Goal: Contribute content: Add original content to the website for others to see

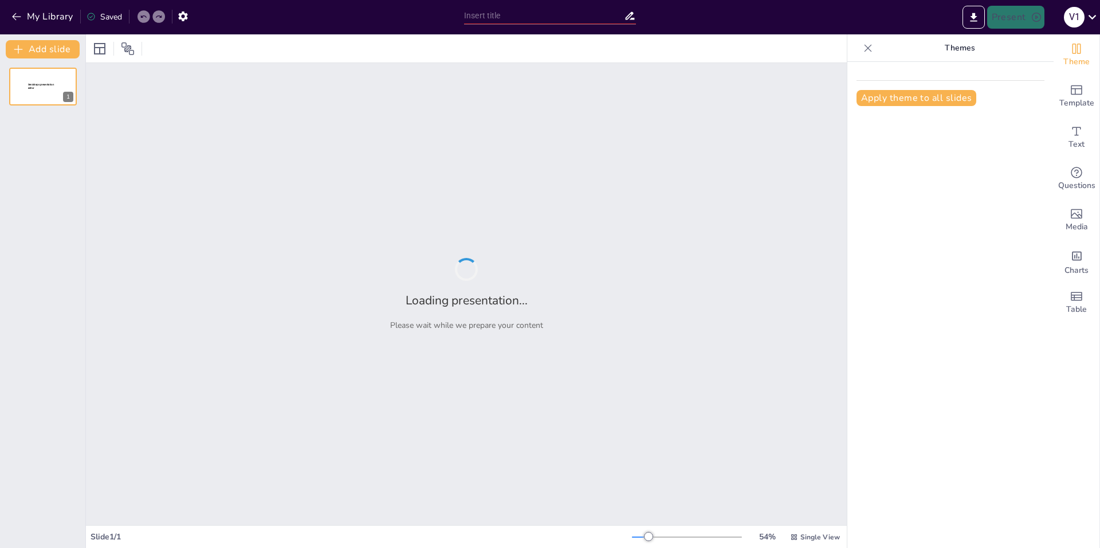
type input "[PERSON_NAME]"
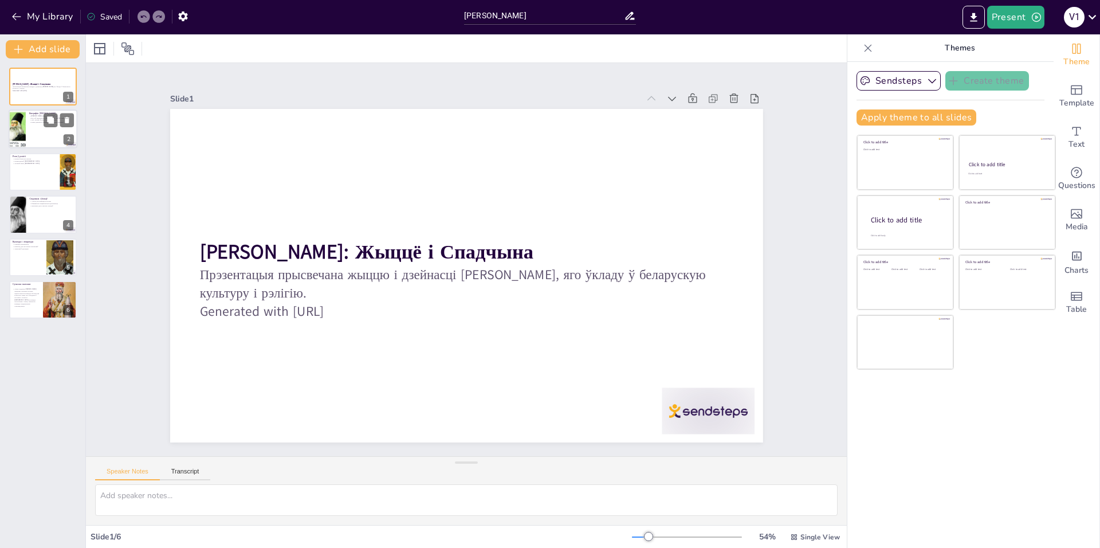
click at [38, 129] on div at bounding box center [43, 129] width 69 height 39
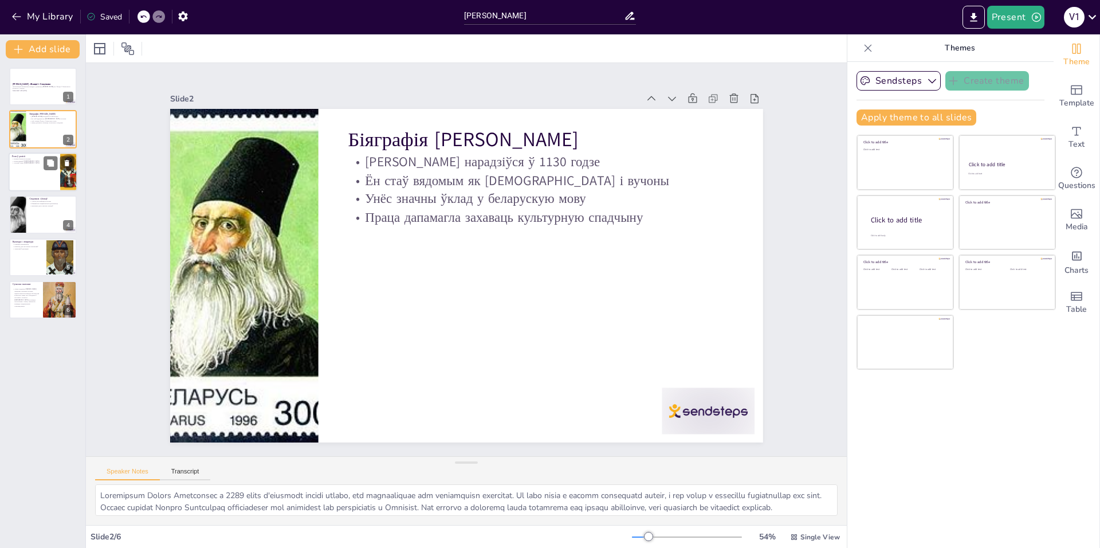
click at [14, 176] on div at bounding box center [43, 171] width 69 height 39
type textarea "Яго статус першага беларускага епіскапа падкрэслівае важнасць яго ролі ў рэлігі…"
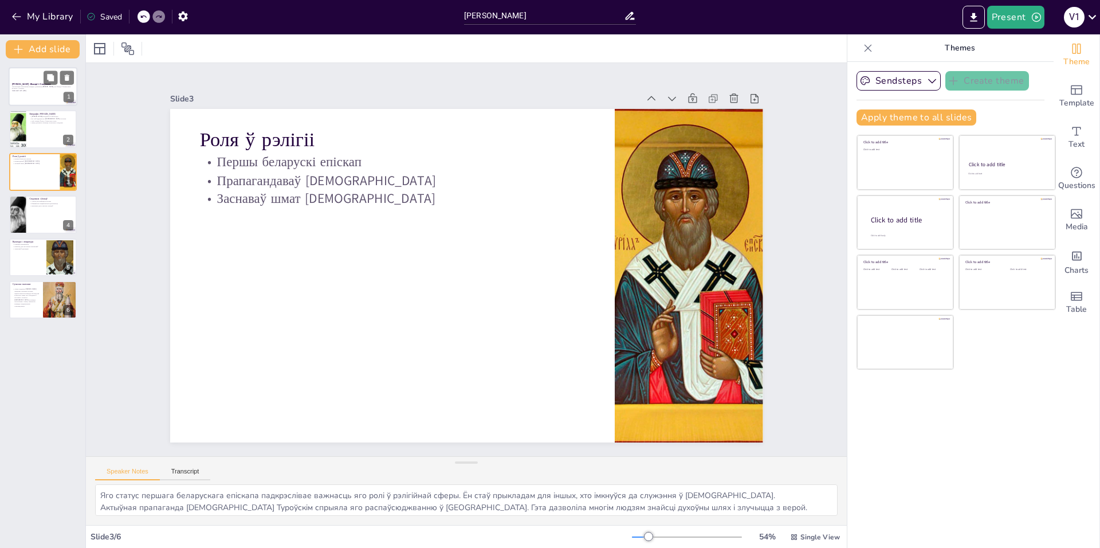
click at [22, 96] on div at bounding box center [43, 86] width 69 height 39
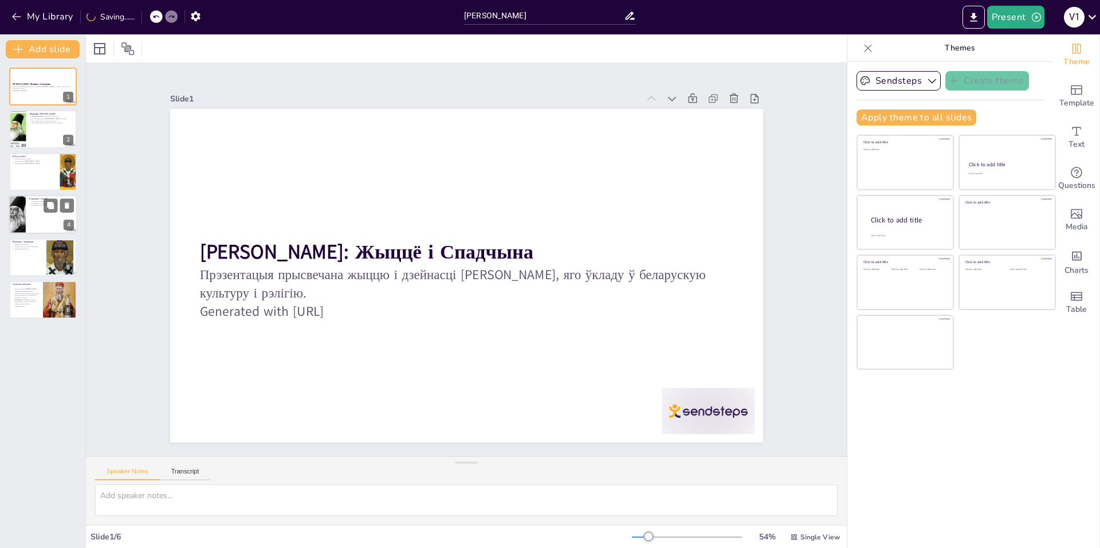
click at [16, 229] on div at bounding box center [16, 214] width 29 height 39
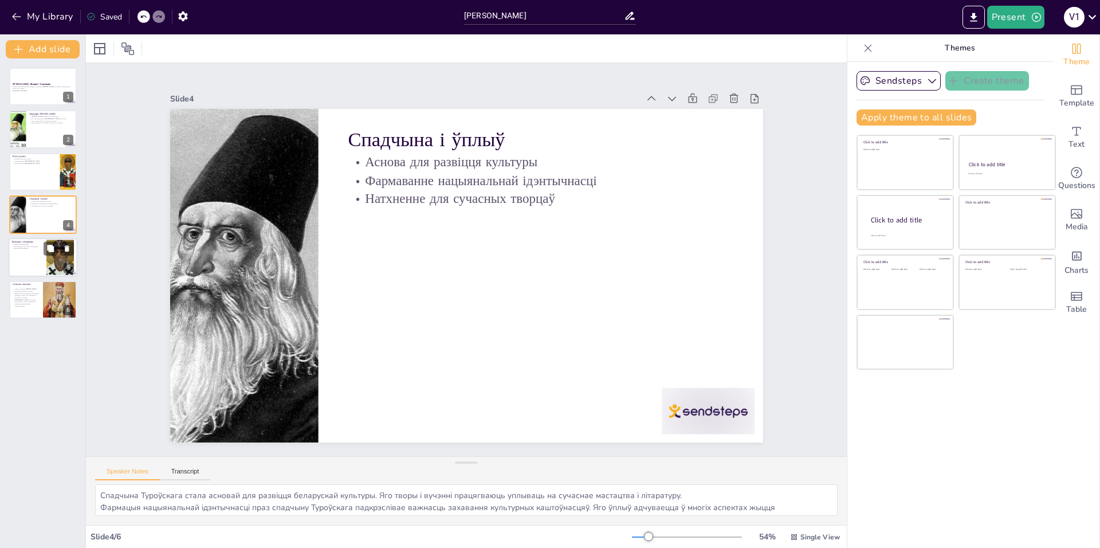
click at [26, 260] on div at bounding box center [43, 257] width 69 height 39
type textarea "Развіццё пісьменнасці ў [GEOGRAPHIC_DATA] было б немагчымым без укладу [PERSON_…"
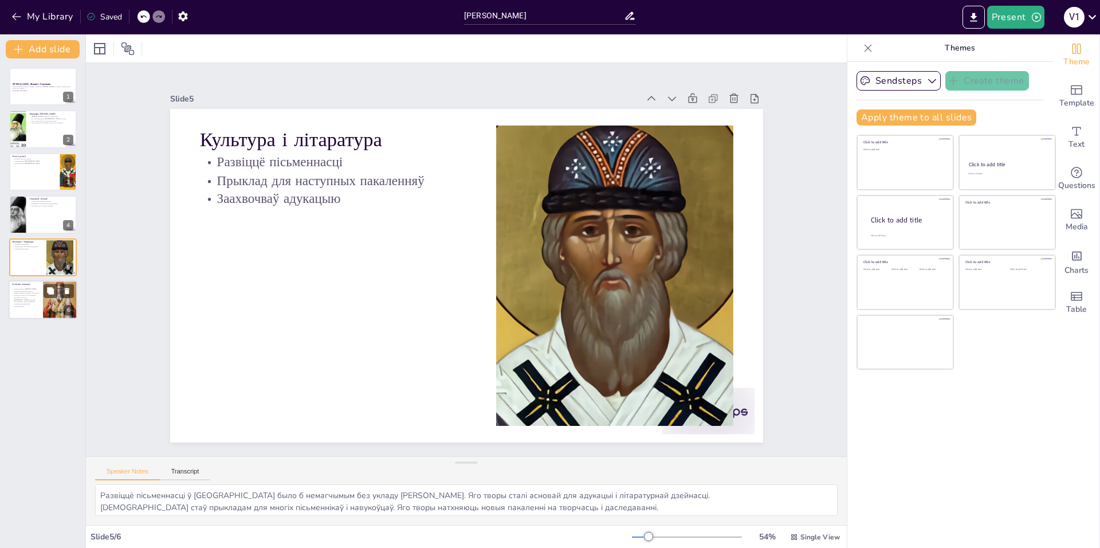
click at [27, 301] on p "Сёння спадчына [PERSON_NAME] працягвае натхняць моладзь, падкрэсліваючы важнасц…" at bounding box center [26, 297] width 28 height 19
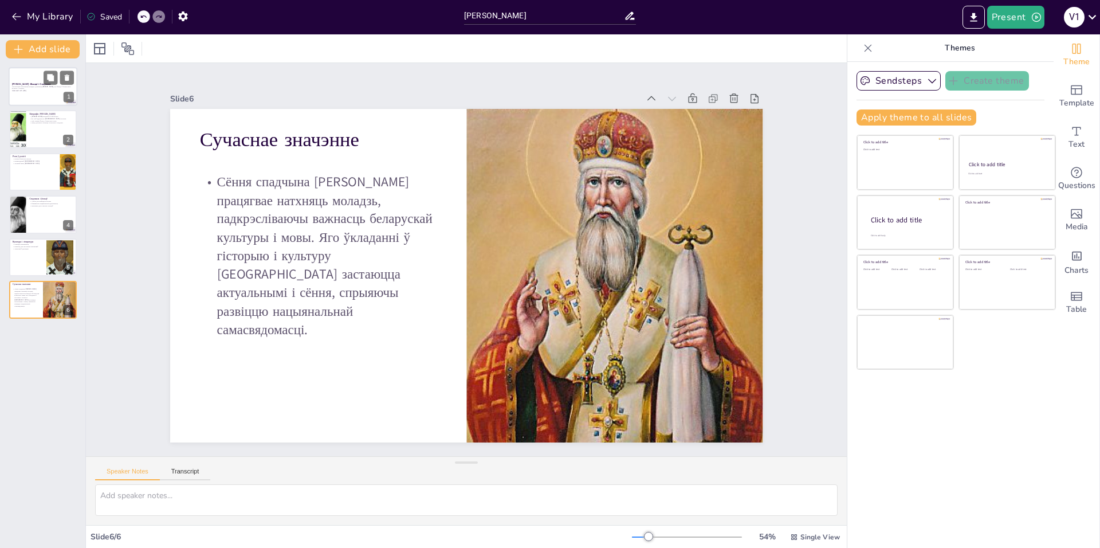
click at [18, 77] on div at bounding box center [43, 86] width 69 height 39
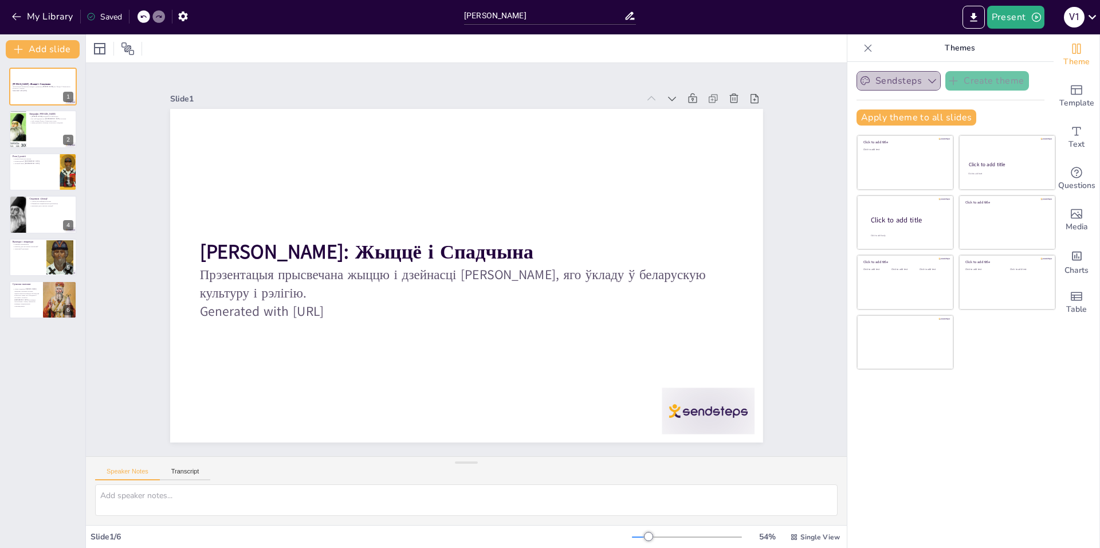
click at [914, 82] on button "Sendsteps" at bounding box center [899, 80] width 84 height 19
click at [912, 121] on span "Sendsteps" at bounding box center [908, 120] width 52 height 11
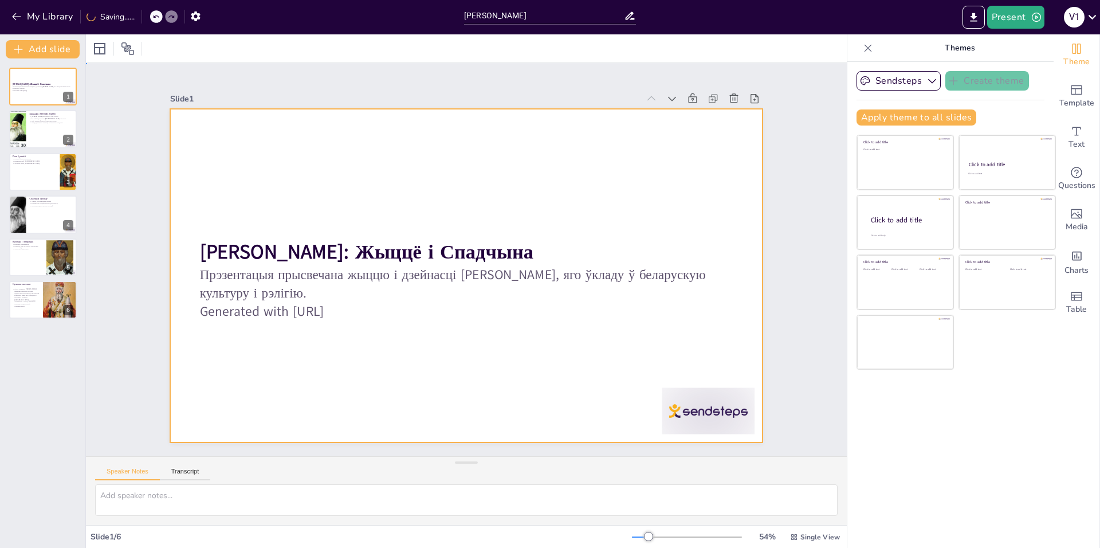
click at [576, 364] on div at bounding box center [464, 275] width 625 height 394
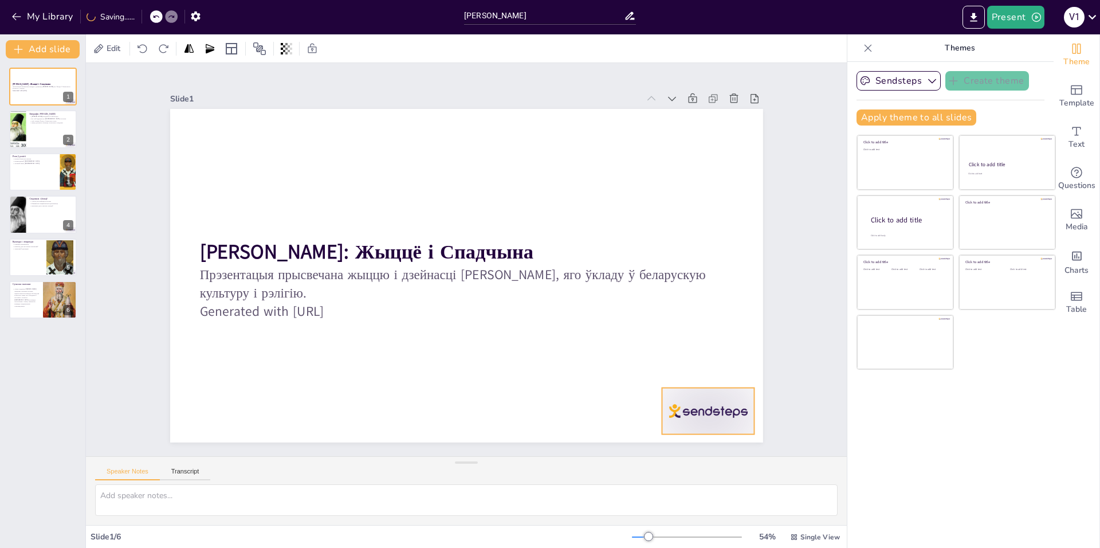
click at [674, 407] on div at bounding box center [690, 435] width 97 height 56
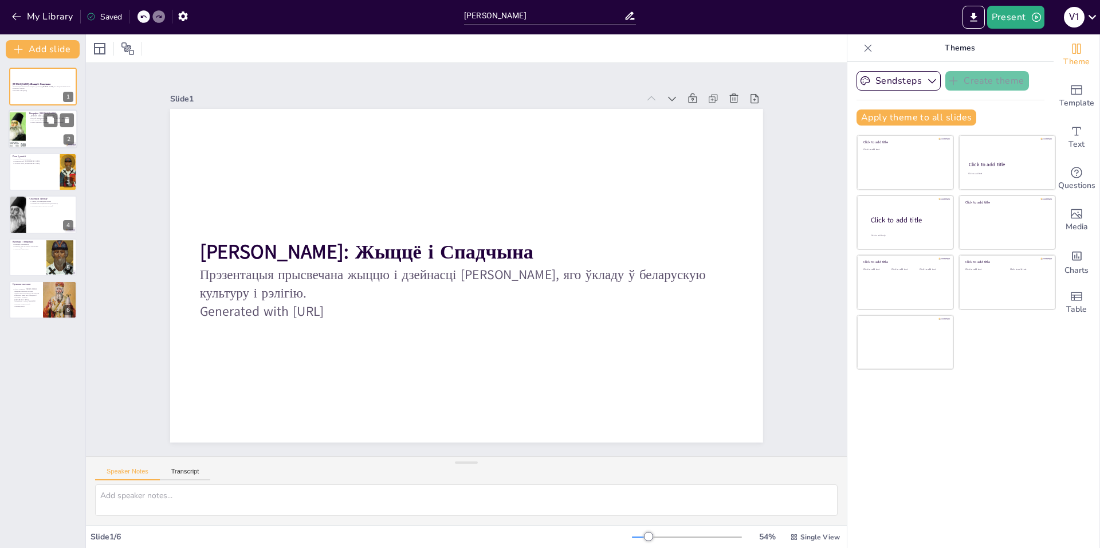
click at [57, 140] on div at bounding box center [43, 129] width 69 height 39
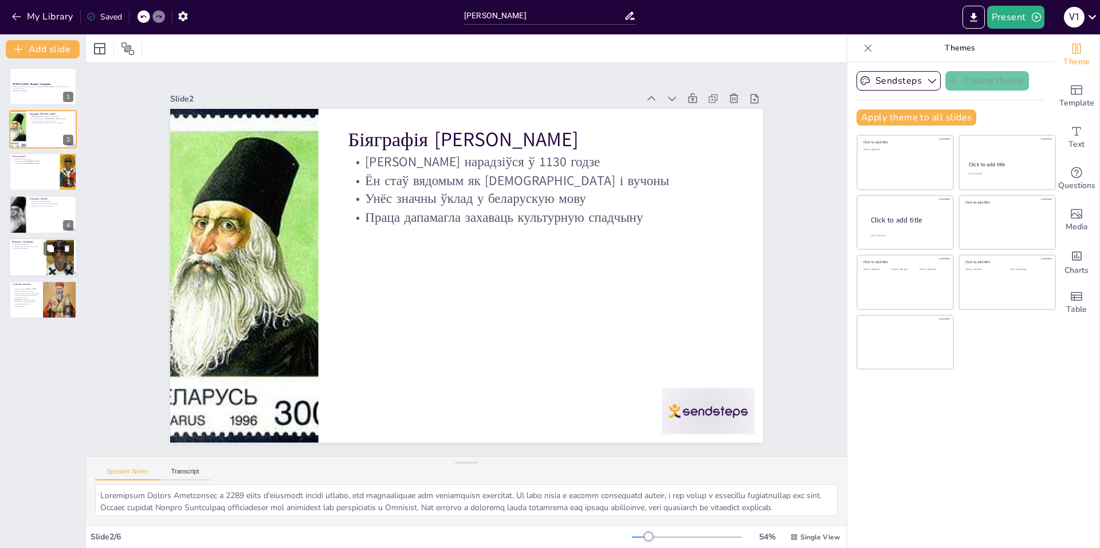
click at [55, 266] on div at bounding box center [60, 257] width 28 height 37
type textarea "Развіццё пісьменнасці ў [GEOGRAPHIC_DATA] было б немагчымым без укладу [PERSON_…"
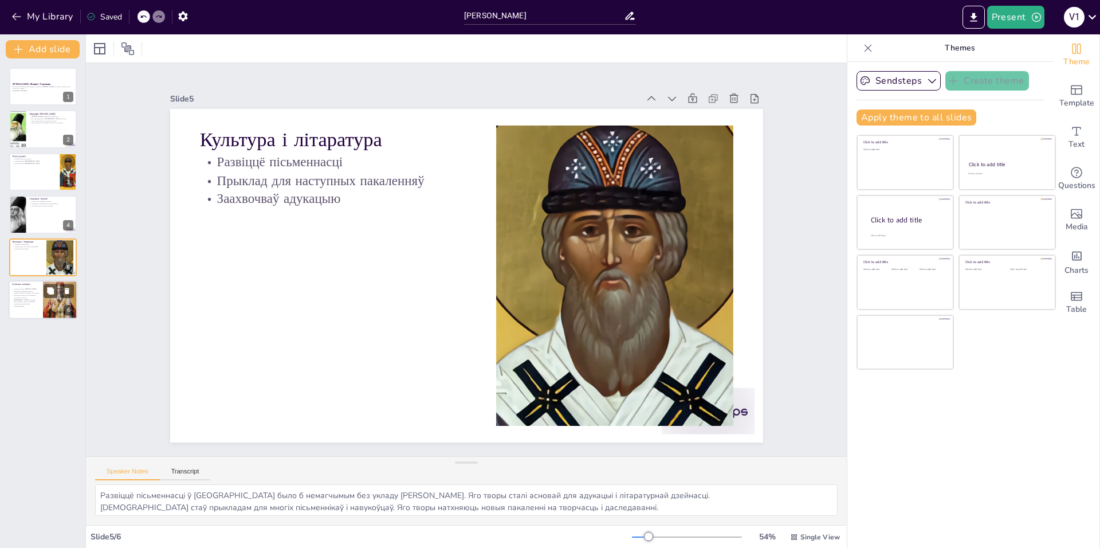
click at [53, 305] on div at bounding box center [60, 300] width 34 height 46
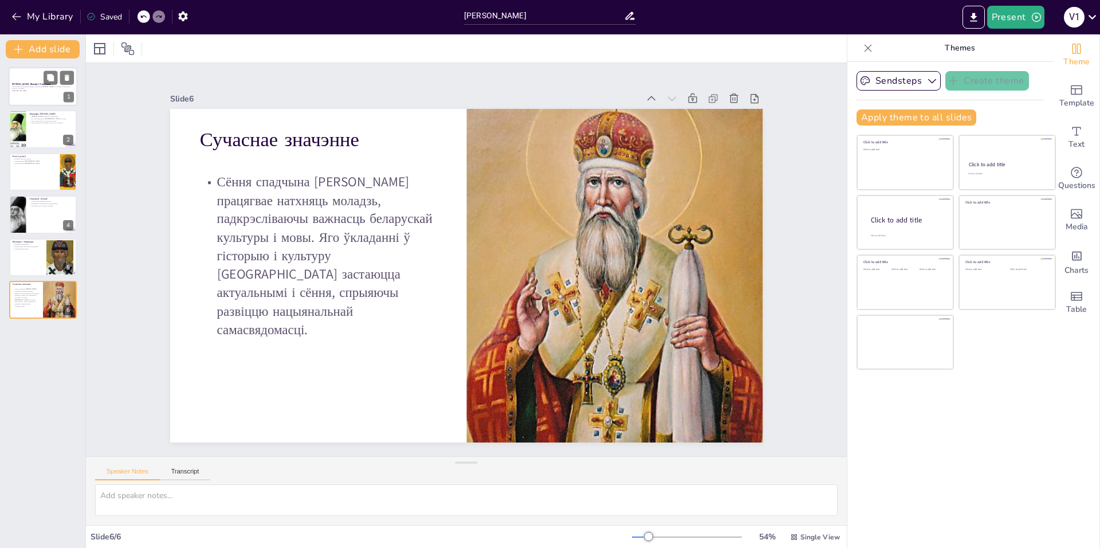
click at [41, 93] on div at bounding box center [43, 86] width 69 height 39
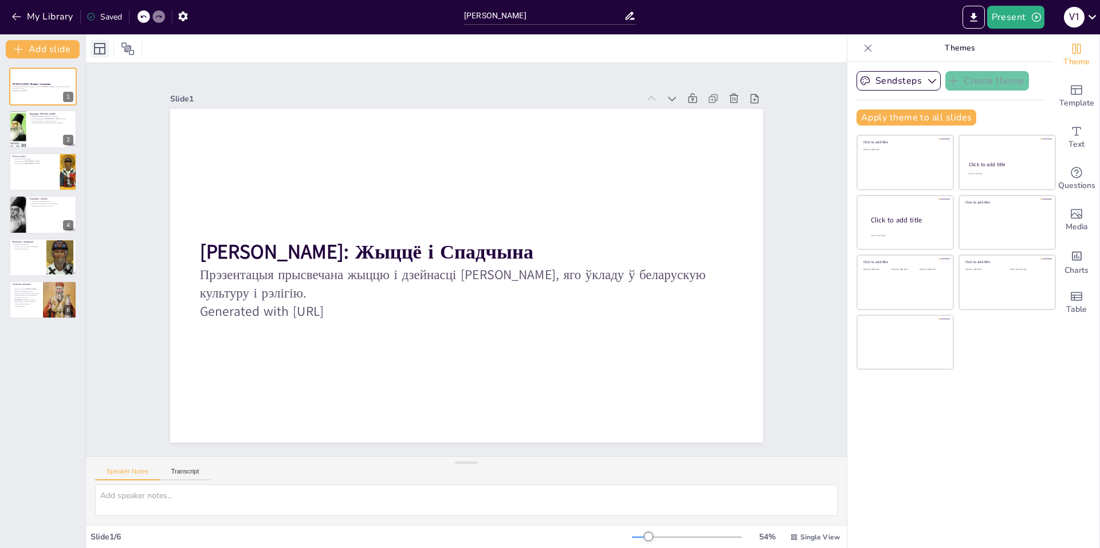
click at [102, 56] on div at bounding box center [100, 49] width 18 height 18
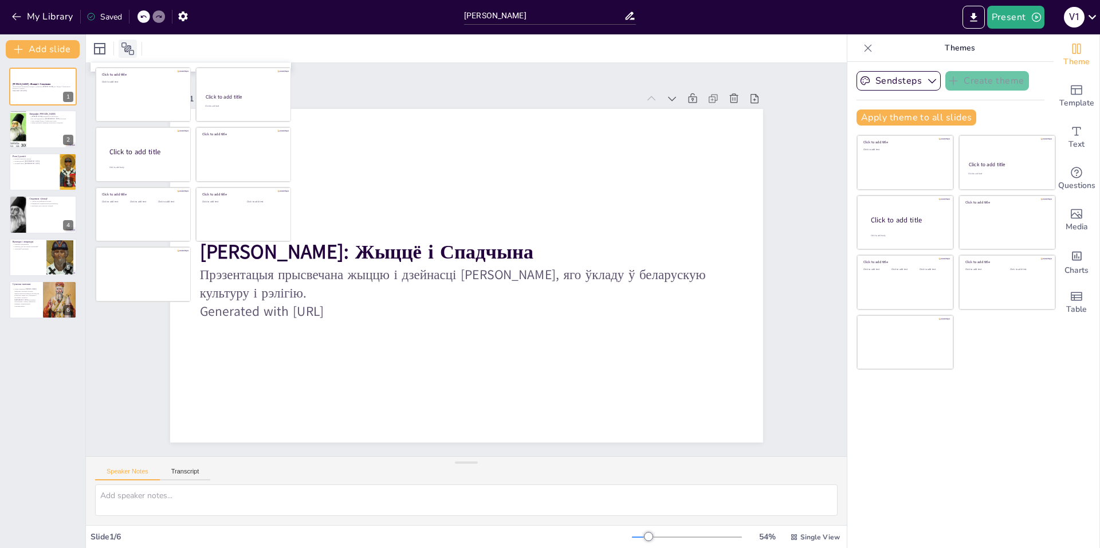
click at [132, 53] on icon at bounding box center [128, 49] width 14 height 14
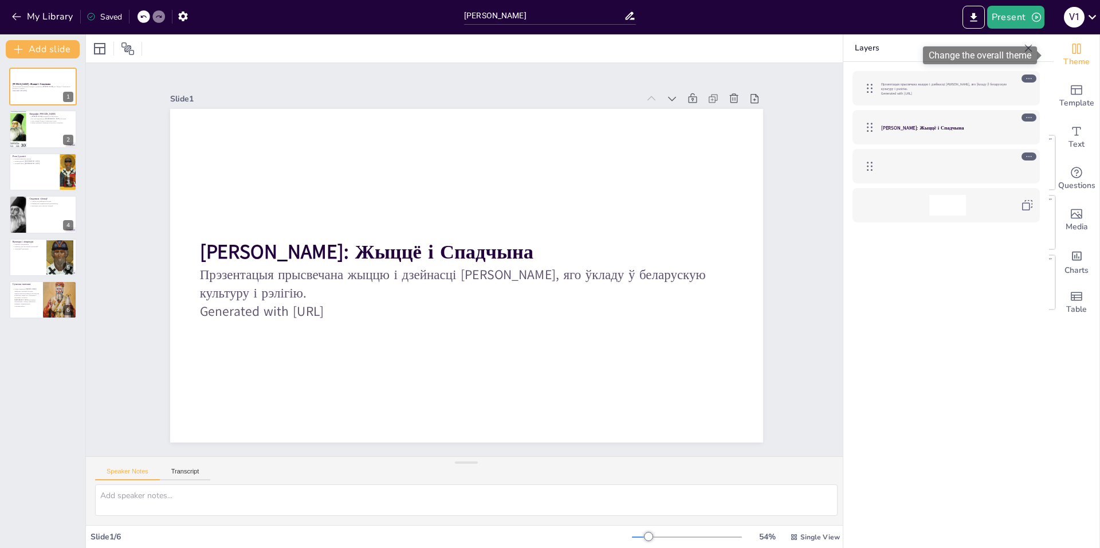
click at [1059, 53] on div "Theme" at bounding box center [1077, 54] width 46 height 41
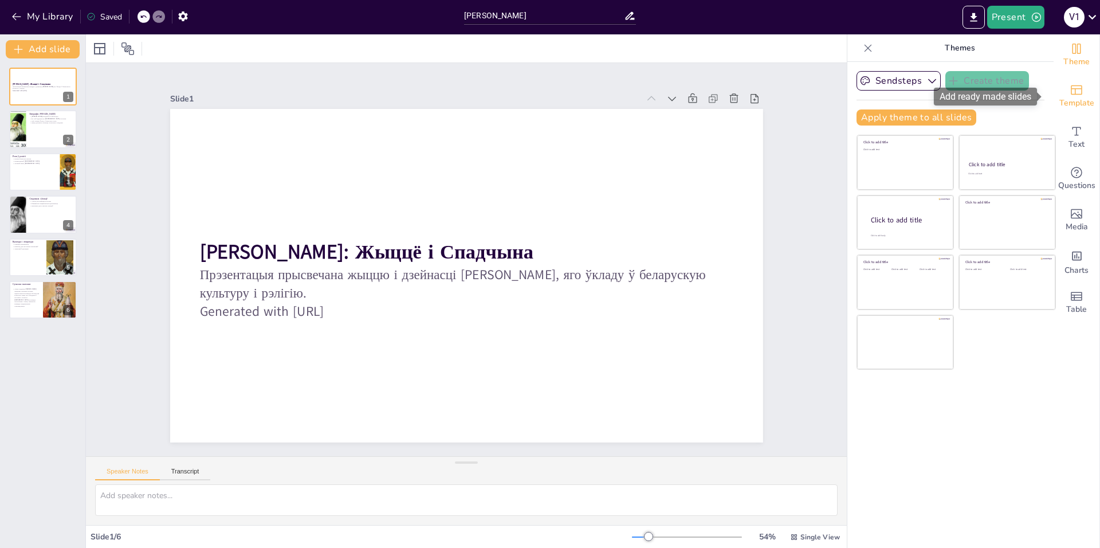
click at [1054, 91] on div "Template" at bounding box center [1077, 96] width 46 height 41
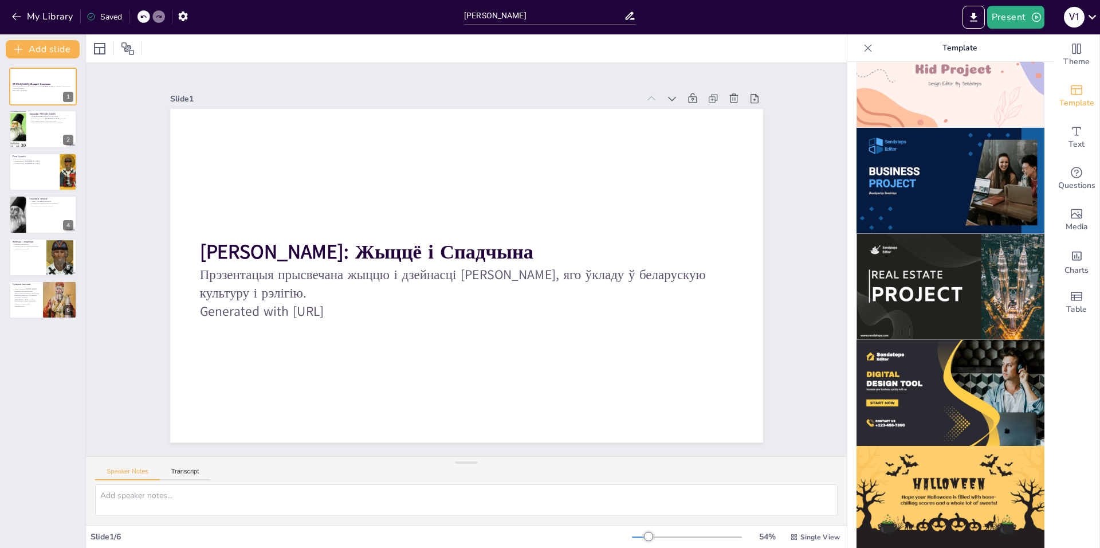
scroll to position [969, 0]
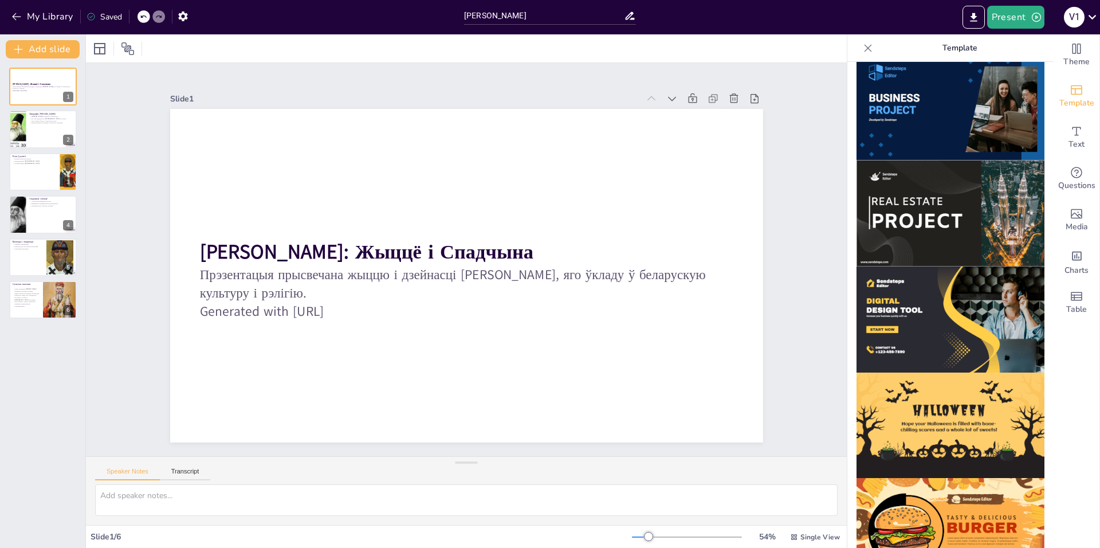
click at [969, 277] on img at bounding box center [951, 319] width 188 height 106
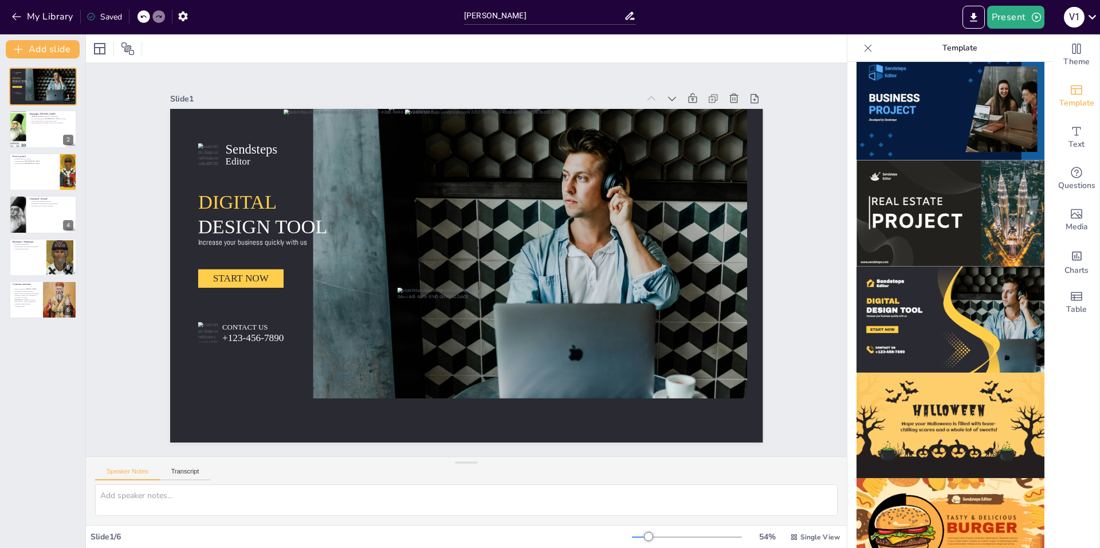
click at [143, 14] on icon at bounding box center [143, 16] width 7 height 7
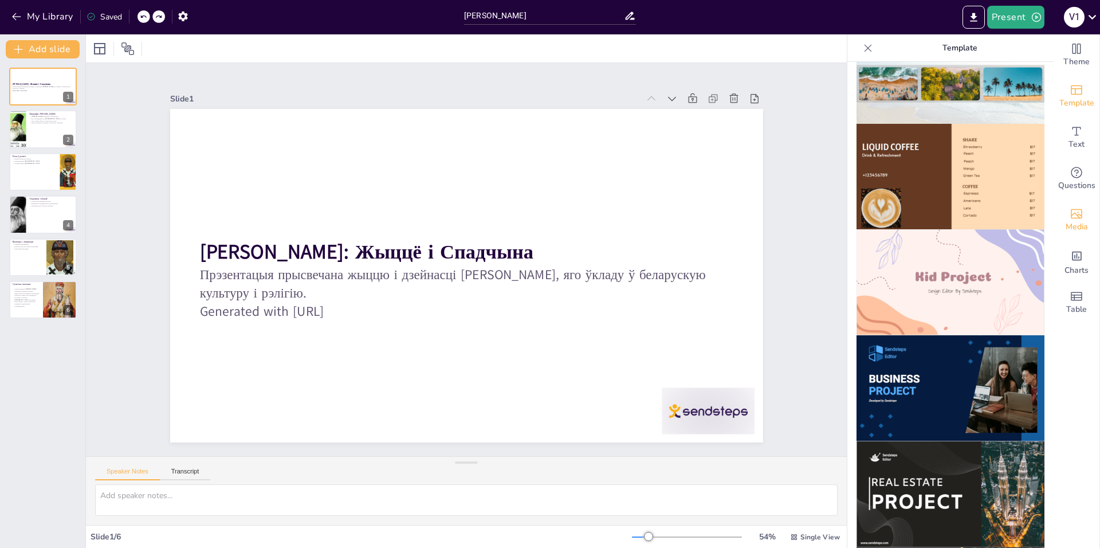
scroll to position [683, 0]
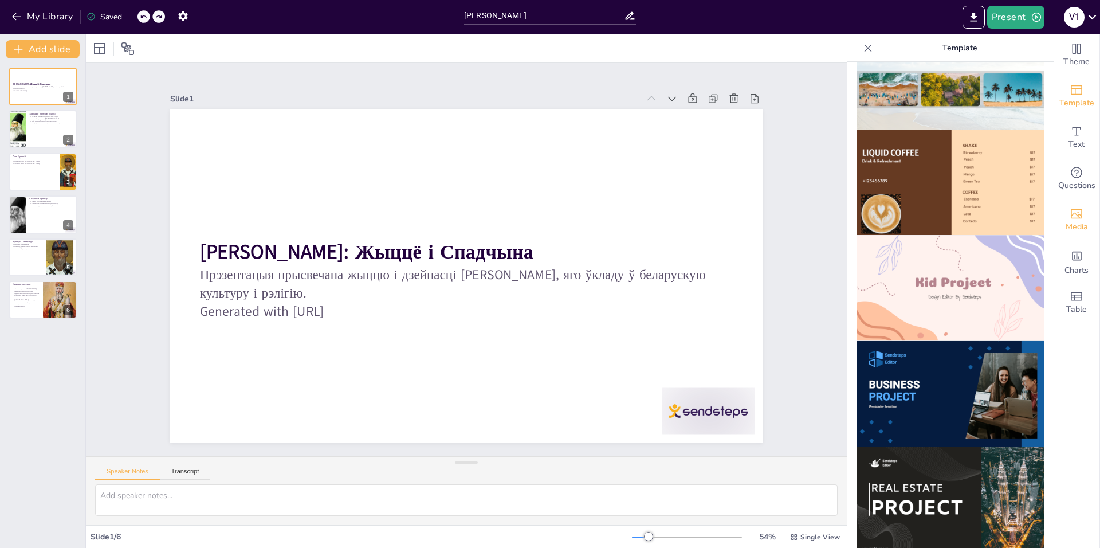
click at [1072, 205] on div "Media" at bounding box center [1077, 219] width 46 height 41
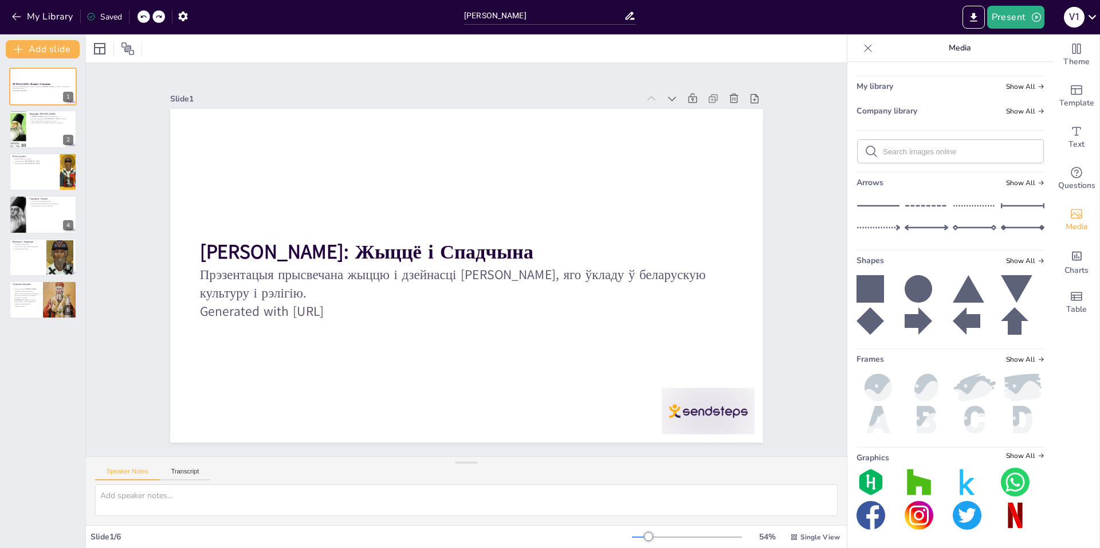
scroll to position [0, 0]
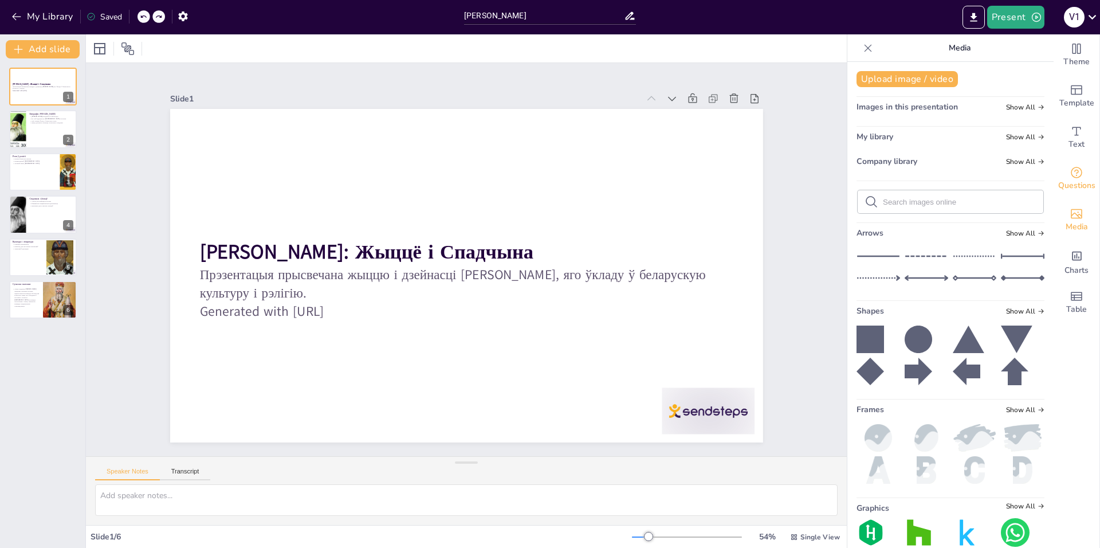
click at [1059, 184] on span "Questions" at bounding box center [1076, 185] width 37 height 13
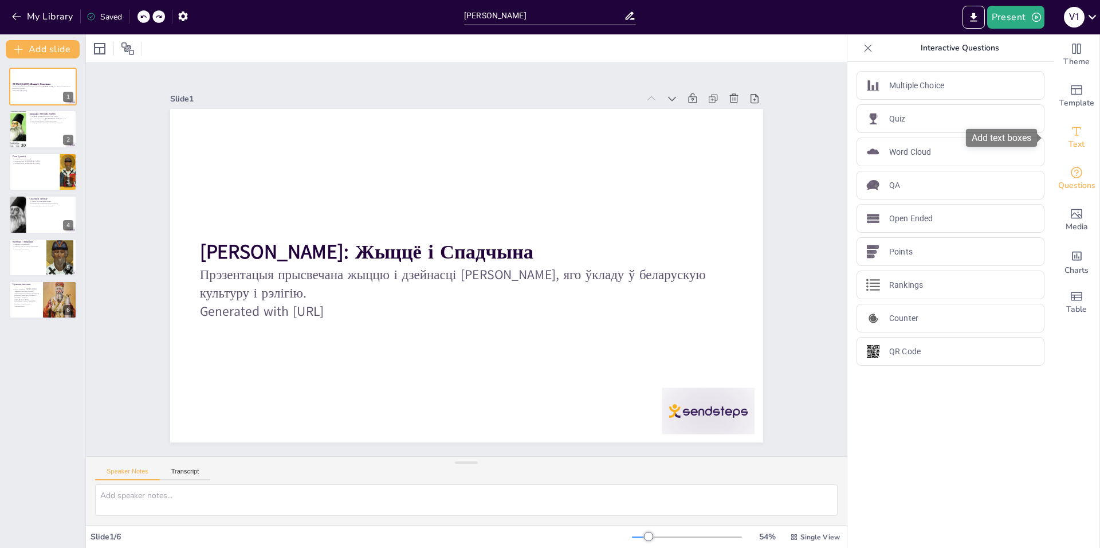
click at [1070, 133] on icon "Add text boxes" at bounding box center [1077, 131] width 14 height 14
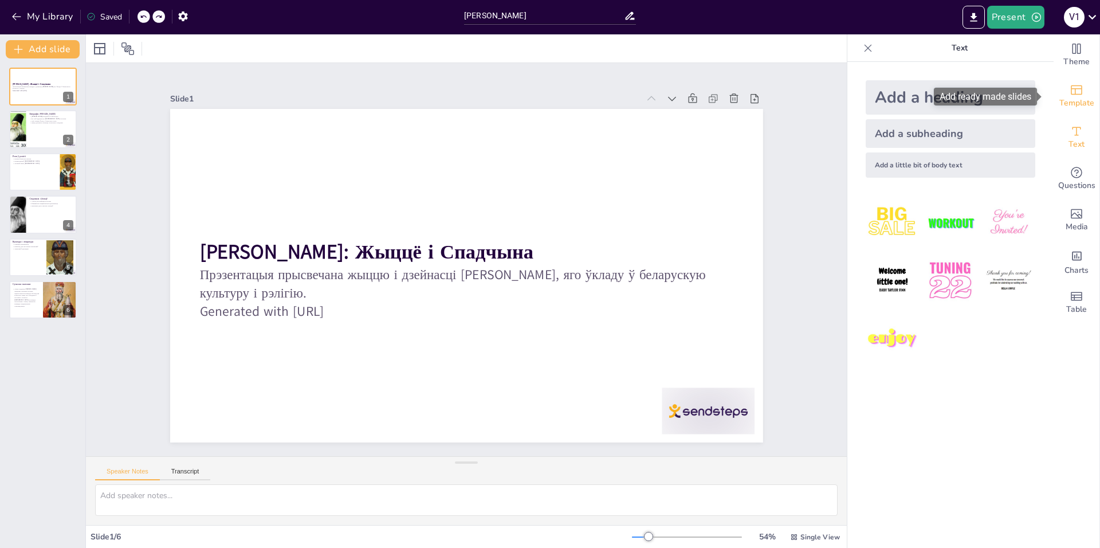
click at [1071, 115] on div "Template" at bounding box center [1077, 96] width 46 height 41
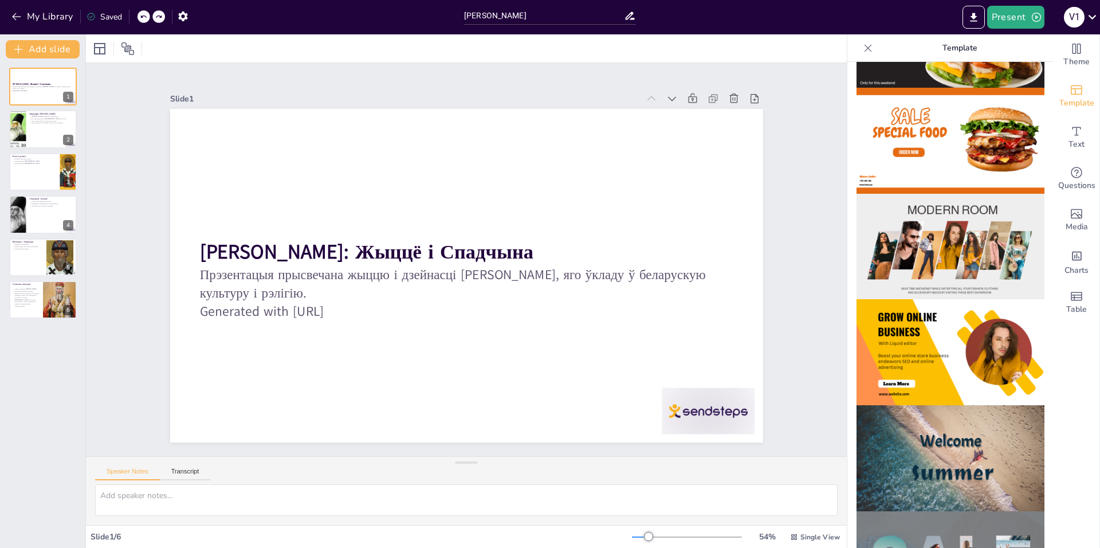
scroll to position [115, 0]
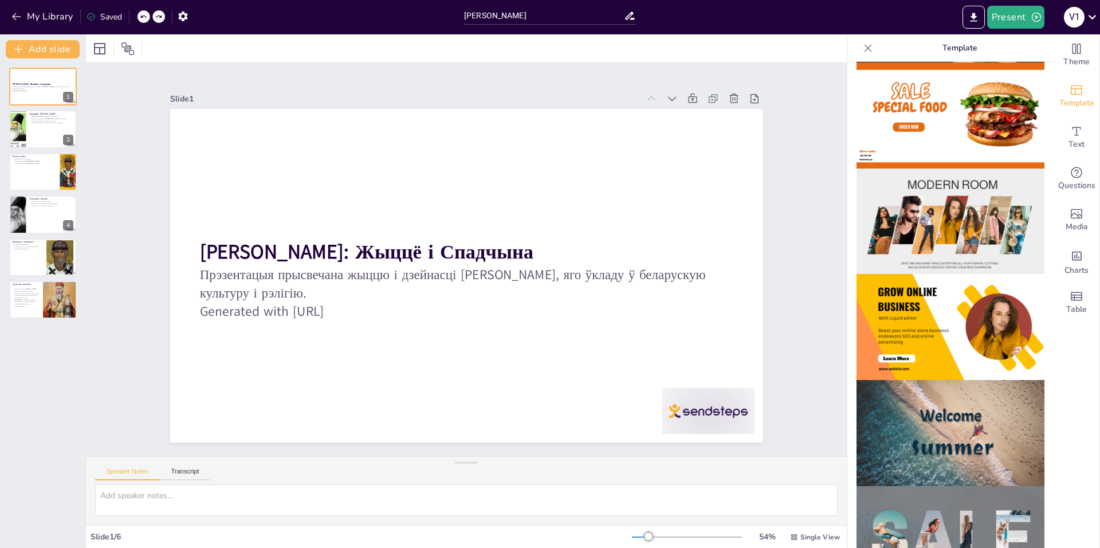
click at [976, 451] on img at bounding box center [951, 433] width 188 height 106
